Goal: Find specific page/section: Find specific page/section

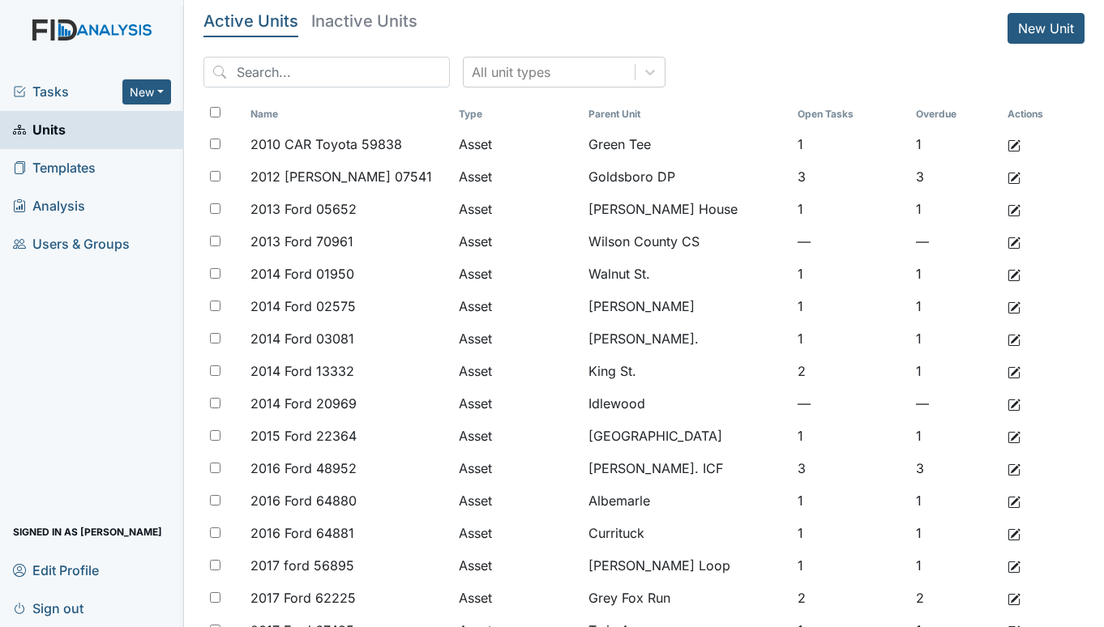
click at [49, 83] on span "Tasks" at bounding box center [67, 91] width 109 height 19
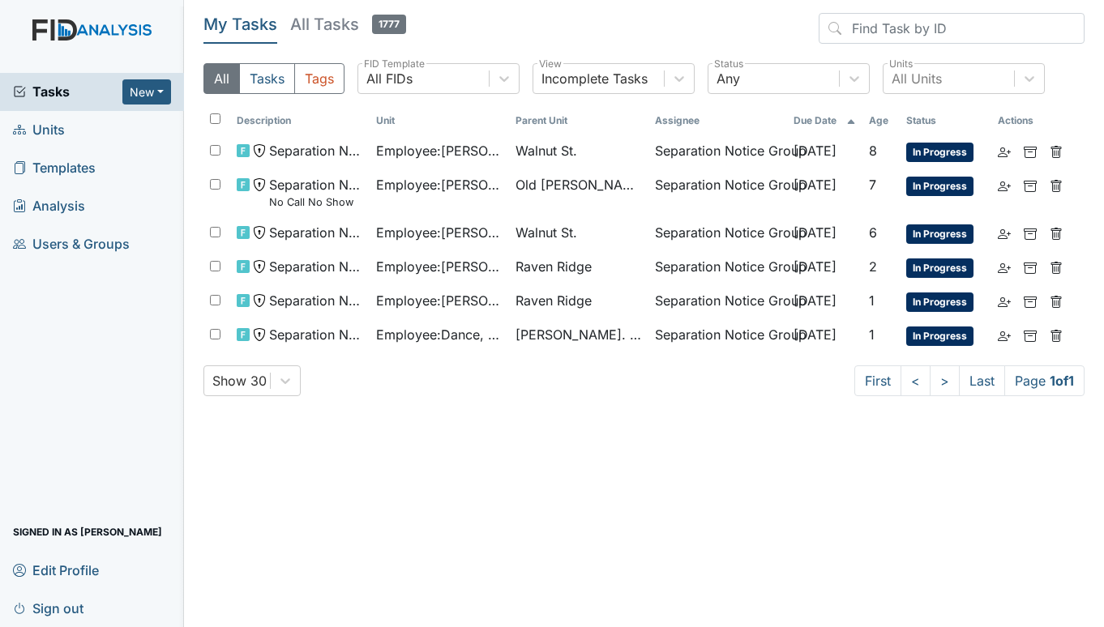
click at [54, 128] on span "Units" at bounding box center [39, 130] width 52 height 25
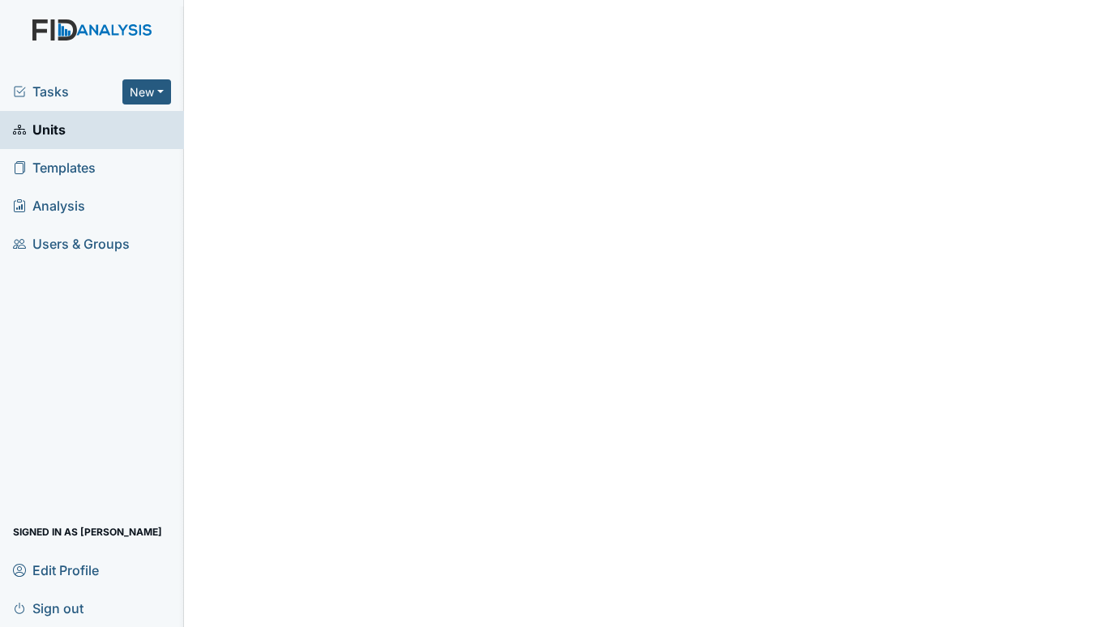
click at [38, 91] on span "Tasks" at bounding box center [67, 91] width 109 height 19
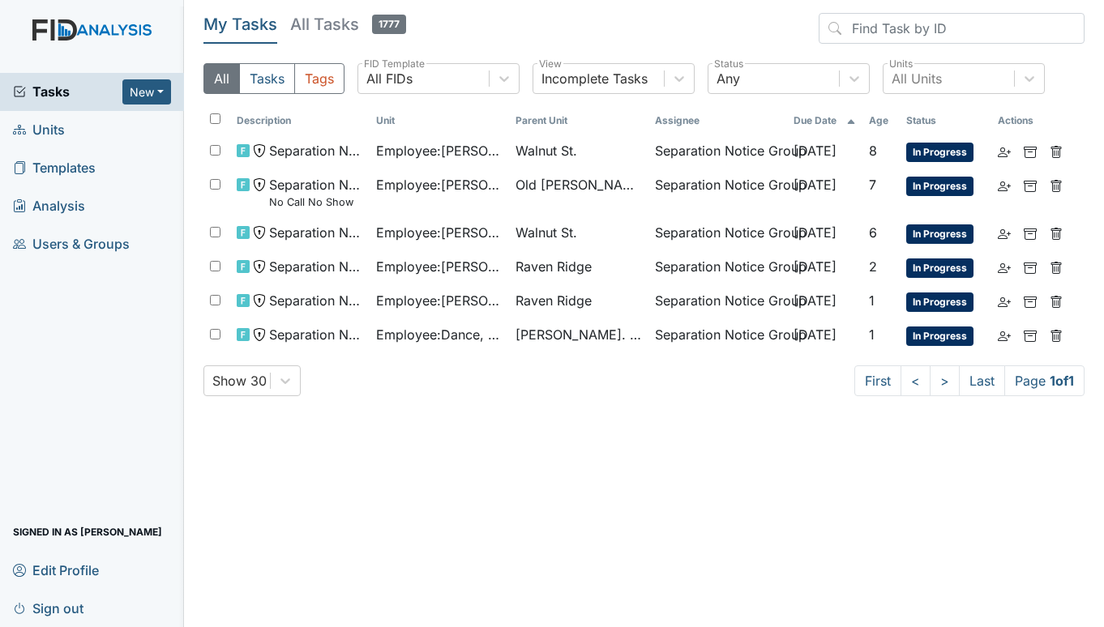
click at [28, 126] on span "Units" at bounding box center [39, 130] width 52 height 25
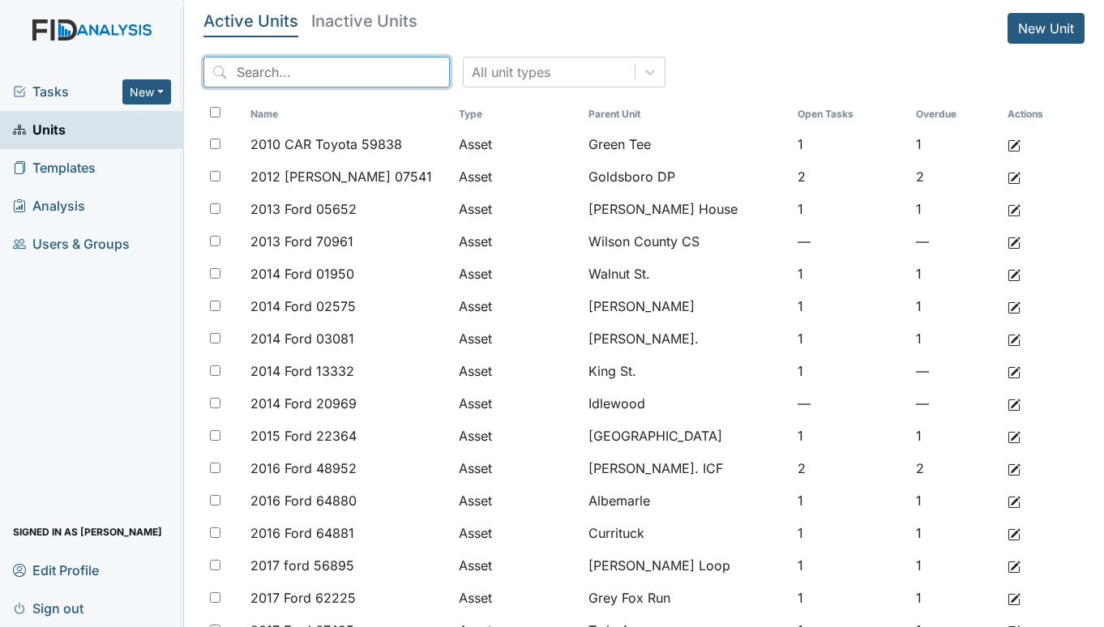
click at [283, 71] on input "search" at bounding box center [326, 72] width 246 height 31
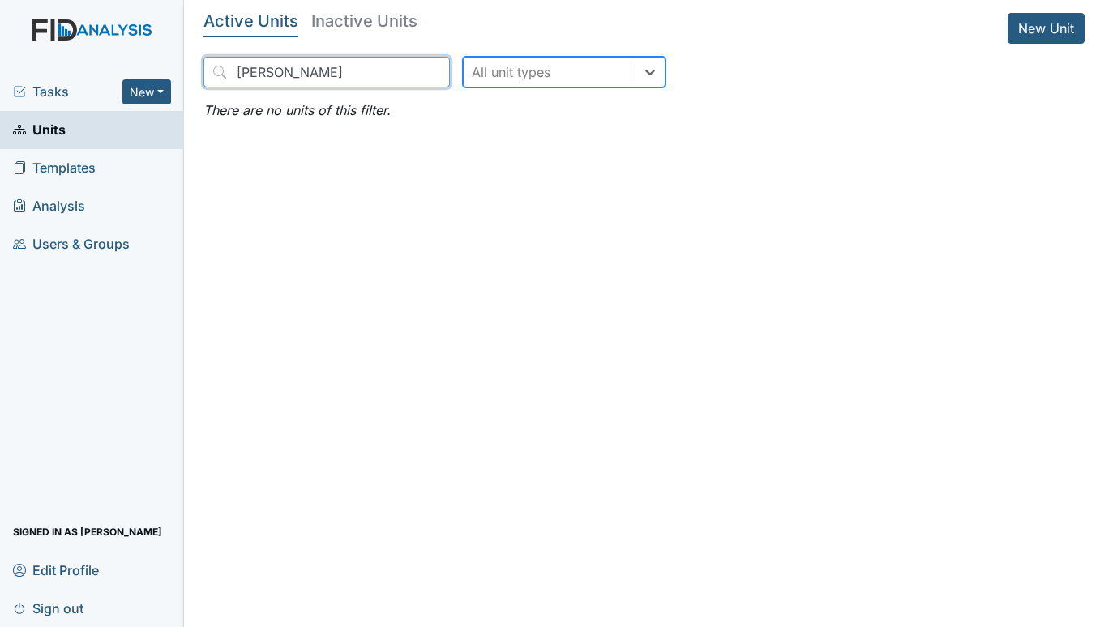
click at [314, 76] on input "foye" at bounding box center [326, 72] width 246 height 31
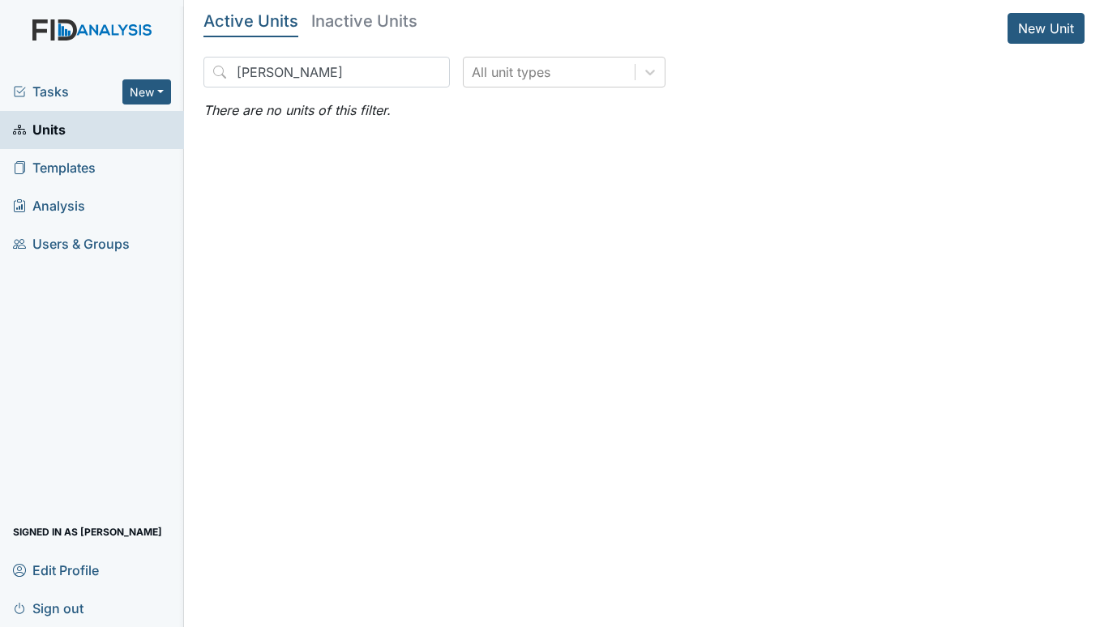
click at [342, 23] on h5 "Inactive Units" at bounding box center [364, 21] width 106 height 16
click at [362, 17] on h5 "Inactive Units" at bounding box center [364, 21] width 106 height 16
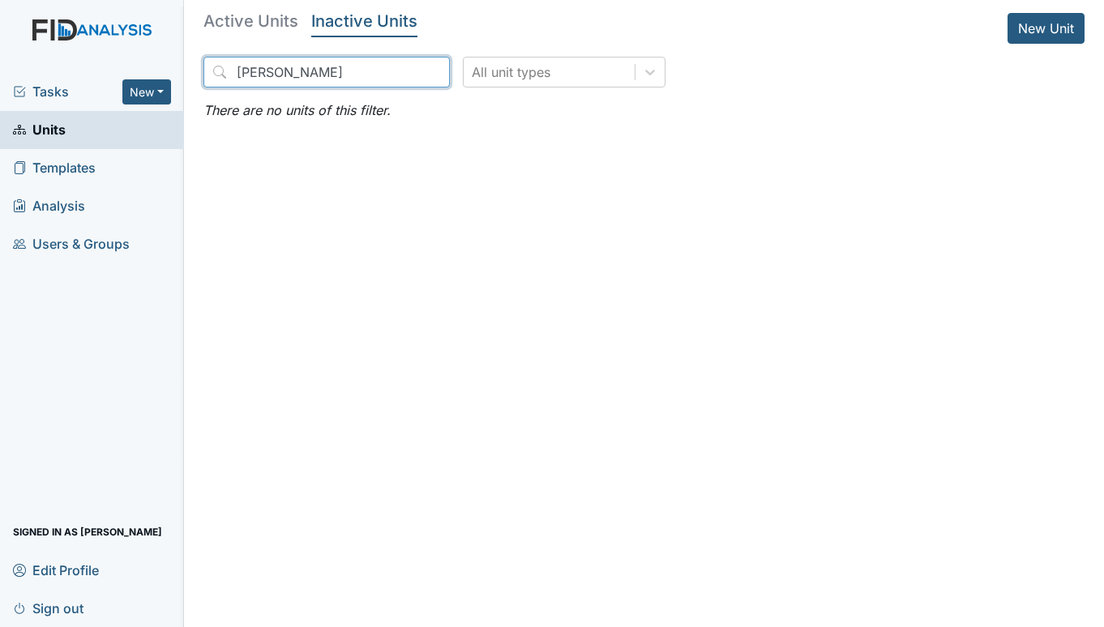
drag, startPoint x: 293, startPoint y: 74, endPoint x: 203, endPoint y: 76, distance: 90.0
click at [203, 76] on main "Active Units Inactive Units New Unit foye All unit types There are no units of …" at bounding box center [644, 313] width 920 height 627
type input "foye"
click at [305, 70] on input "foye" at bounding box center [326, 72] width 246 height 31
click at [347, 23] on h5 "Inactive Units" at bounding box center [364, 21] width 106 height 16
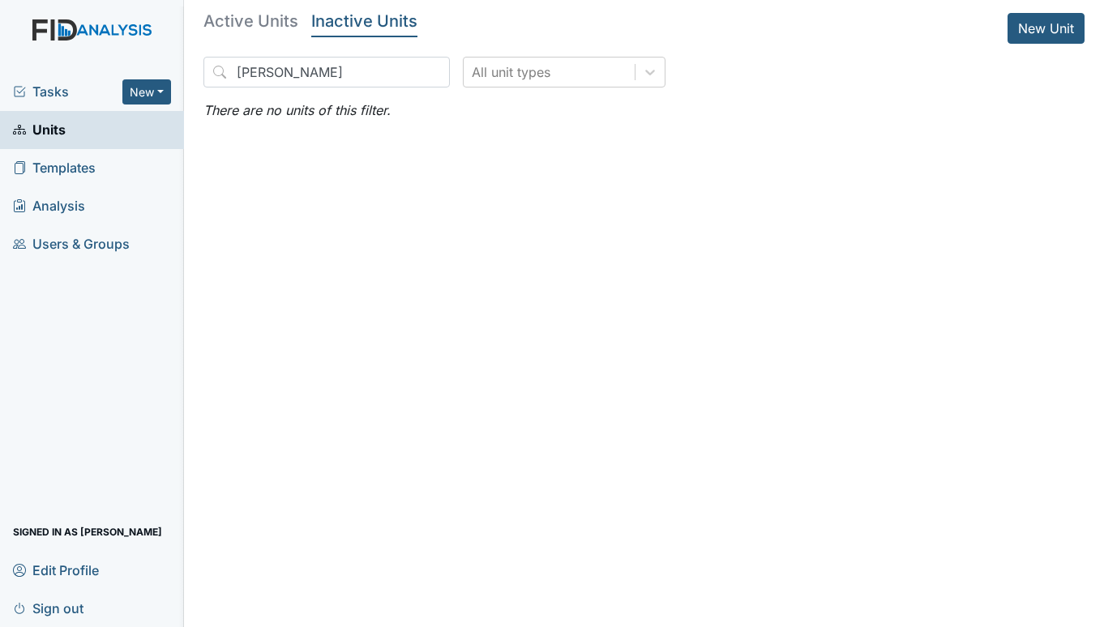
click at [347, 23] on h5 "Inactive Units" at bounding box center [364, 21] width 106 height 16
drag, startPoint x: 265, startPoint y: 73, endPoint x: 158, endPoint y: 75, distance: 107.0
click at [158, 75] on div "Tasks New Form Inspection Document Bundle Units Templates Analysis Users & Grou…" at bounding box center [552, 313] width 1104 height 627
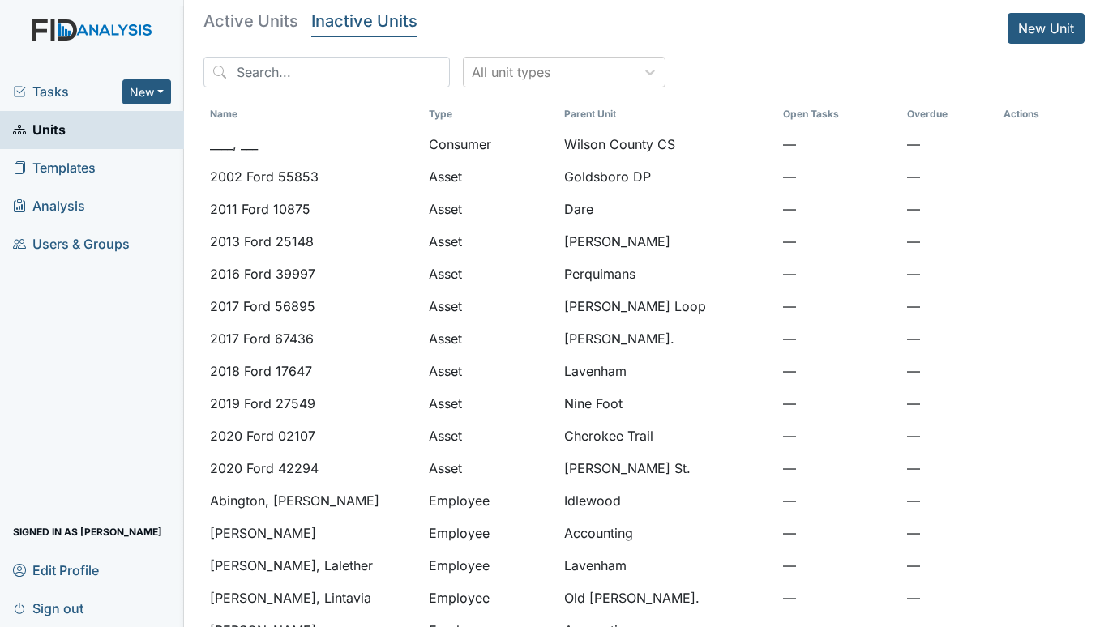
click at [65, 92] on span "Tasks" at bounding box center [67, 91] width 109 height 19
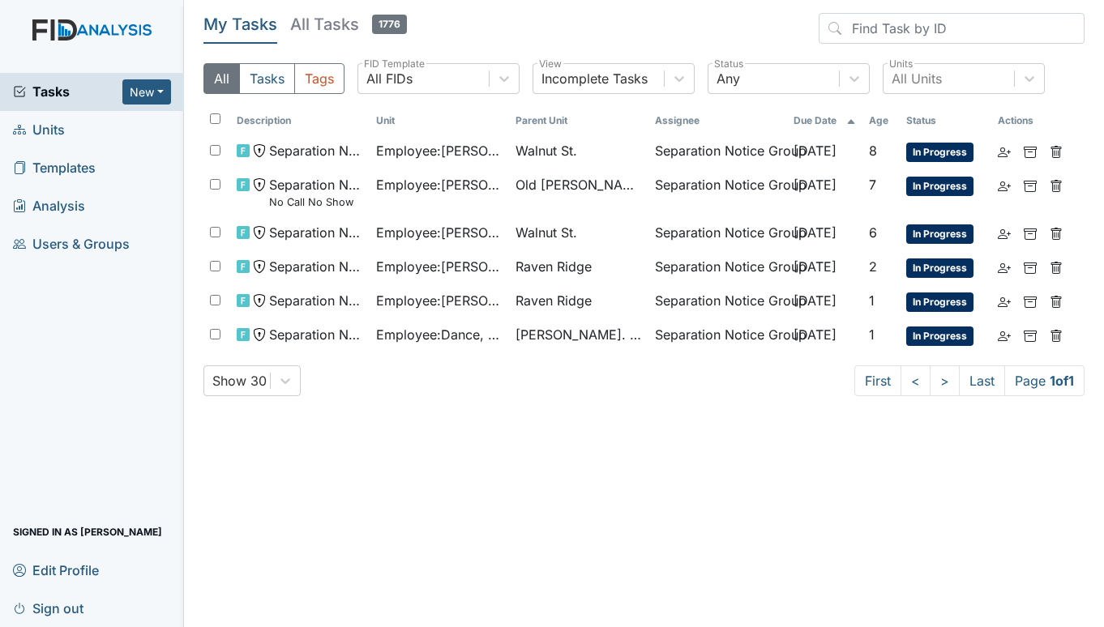
click at [62, 124] on span "Units" at bounding box center [39, 130] width 52 height 25
